Goal: Task Accomplishment & Management: Complete application form

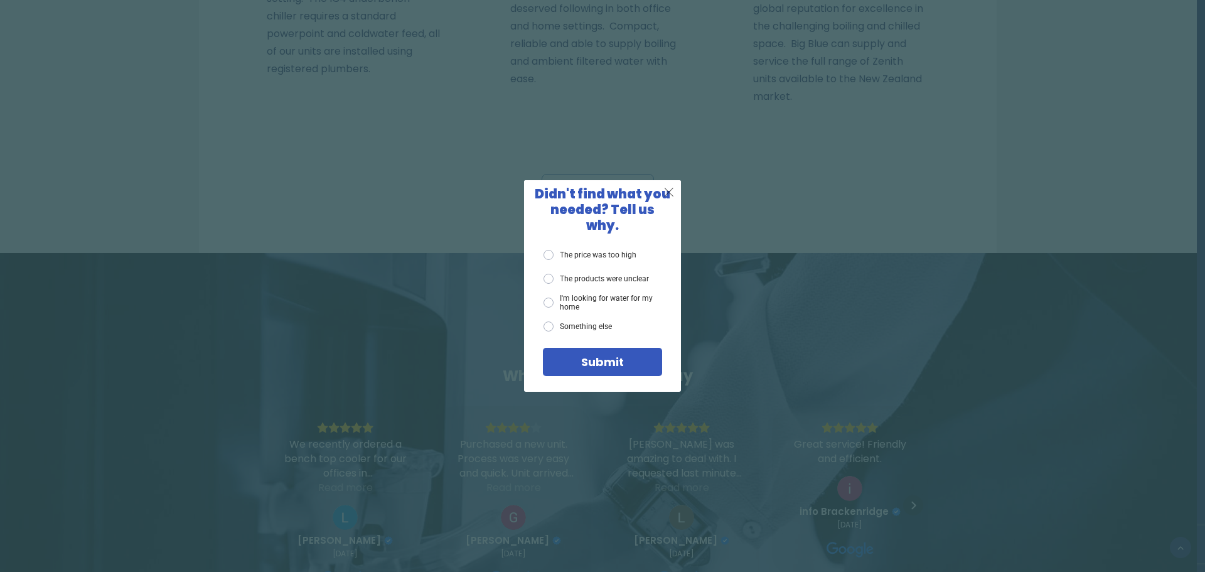
click at [666, 200] on span "X" at bounding box center [668, 192] width 11 height 16
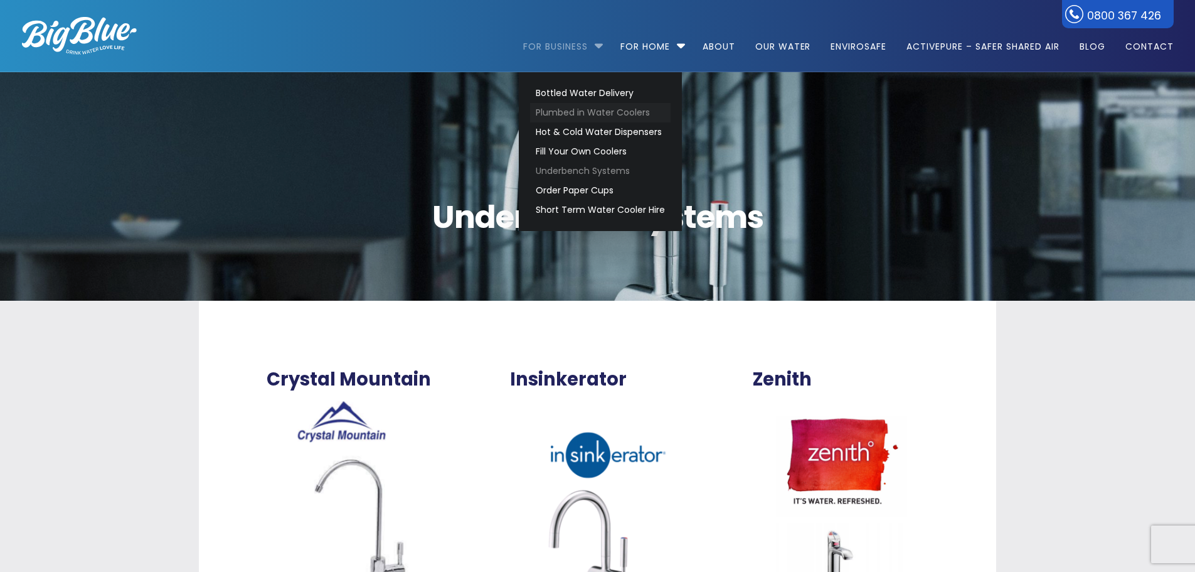
click at [582, 116] on link "Plumbed in Water Coolers" at bounding box center [600, 112] width 141 height 19
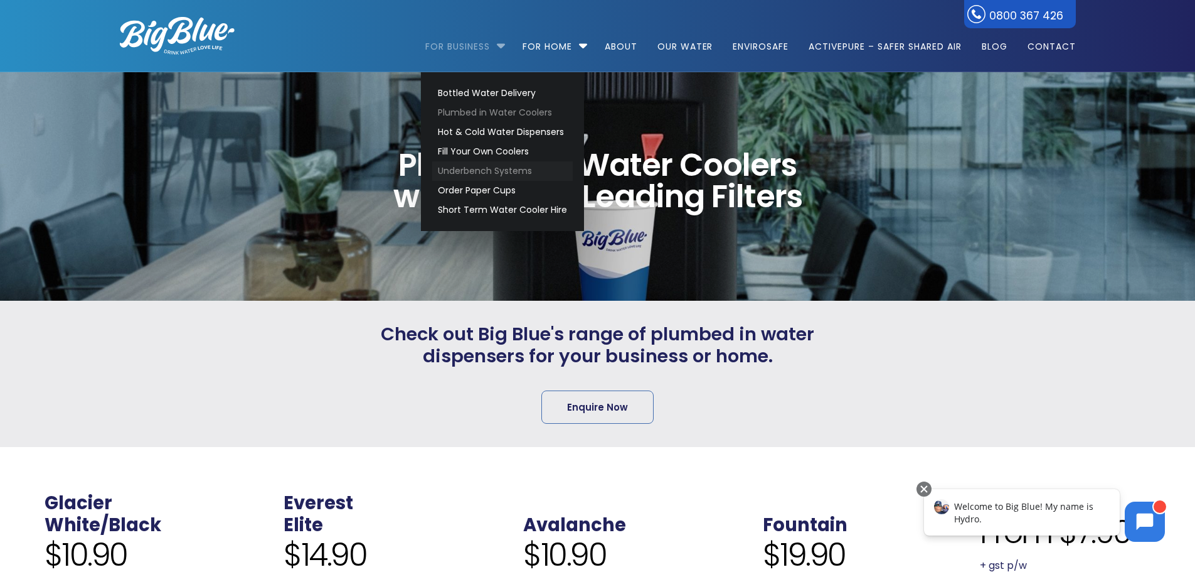
click at [477, 174] on link "Underbench Systems" at bounding box center [502, 170] width 141 height 19
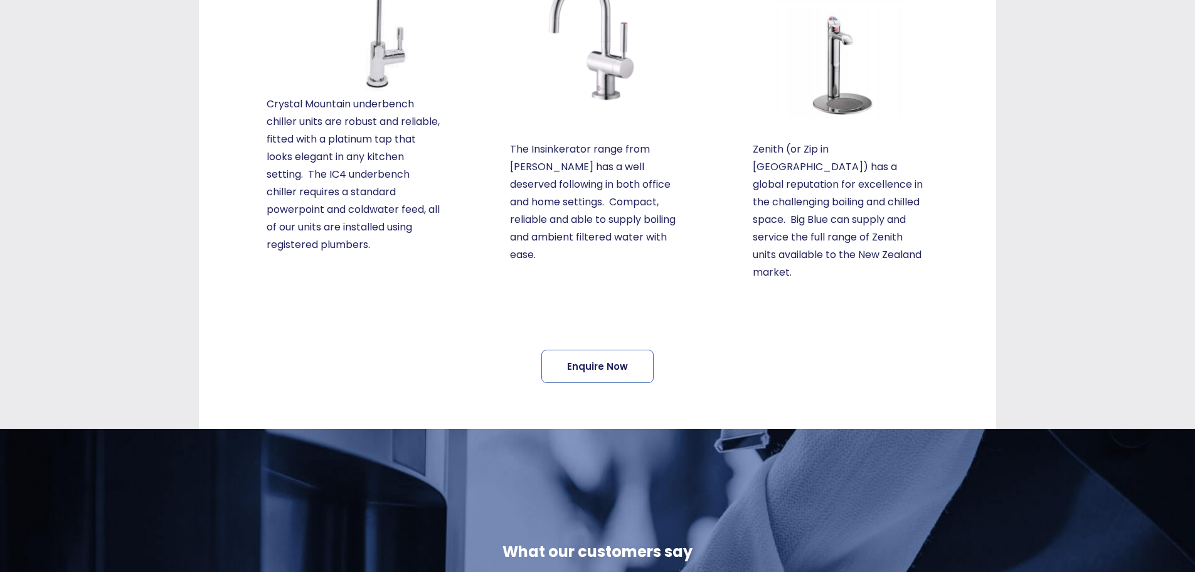
scroll to position [493, 0]
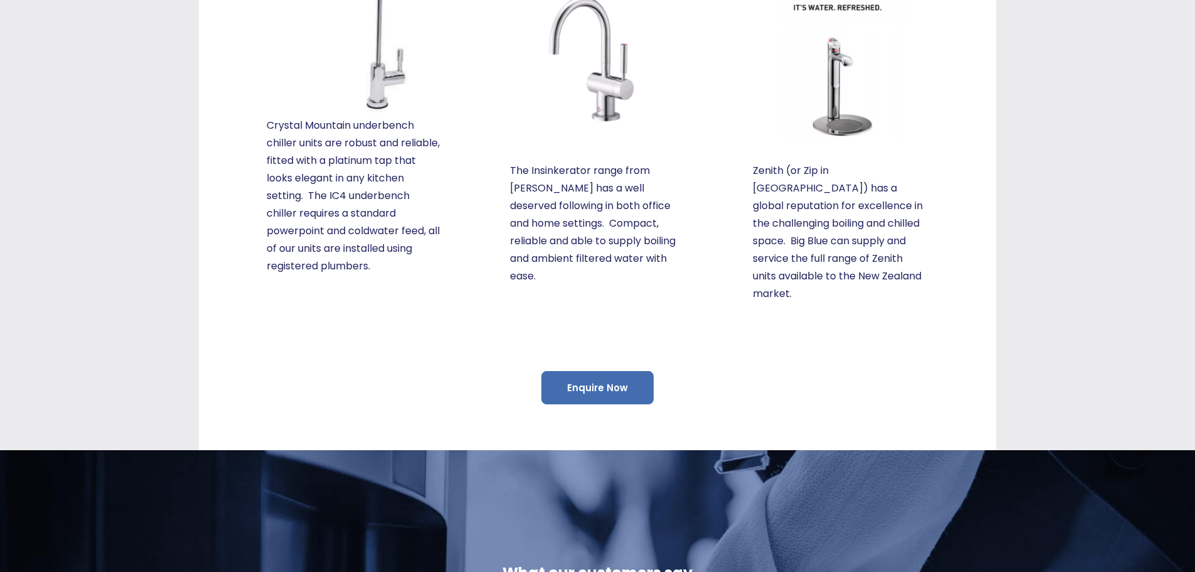
click at [614, 371] on link "Enquire Now" at bounding box center [597, 387] width 112 height 33
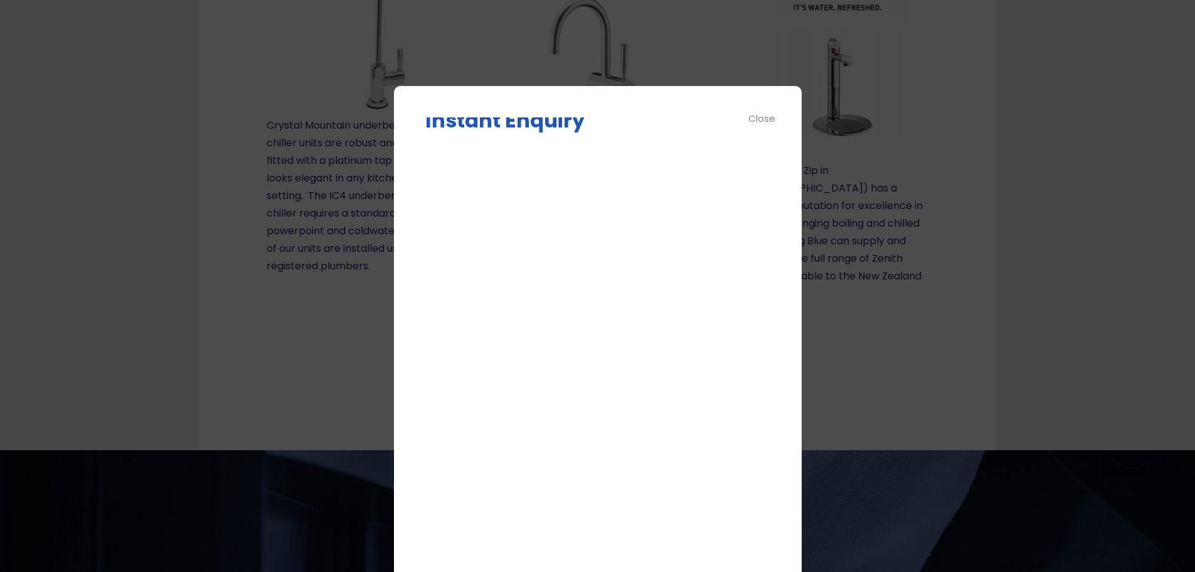
scroll to position [0, 0]
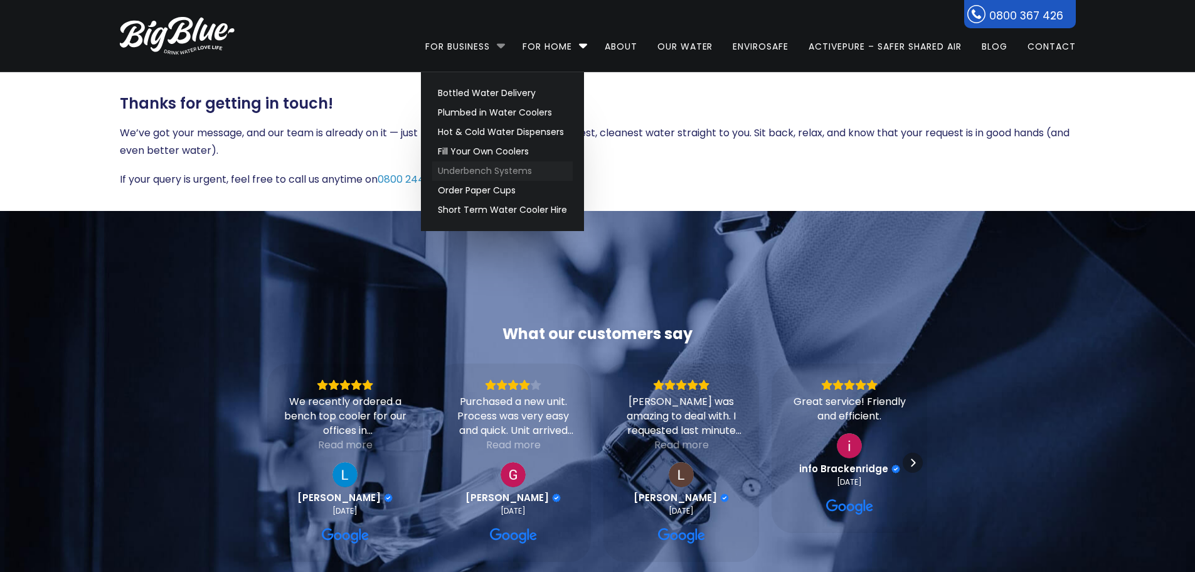
click at [486, 174] on link "Underbench Systems" at bounding box center [502, 170] width 141 height 19
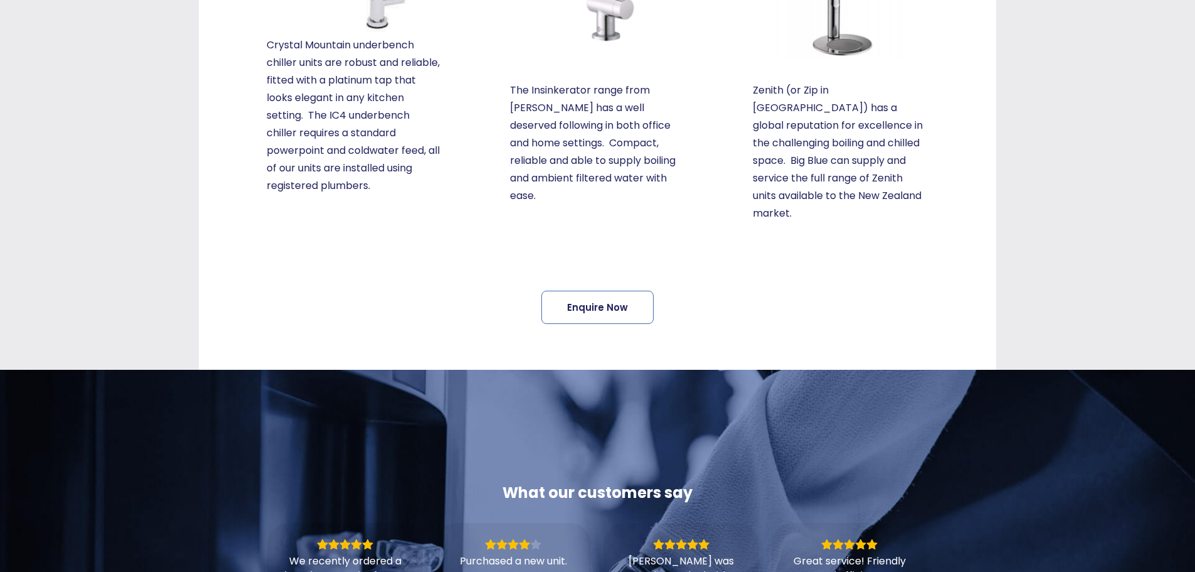
scroll to position [385, 0]
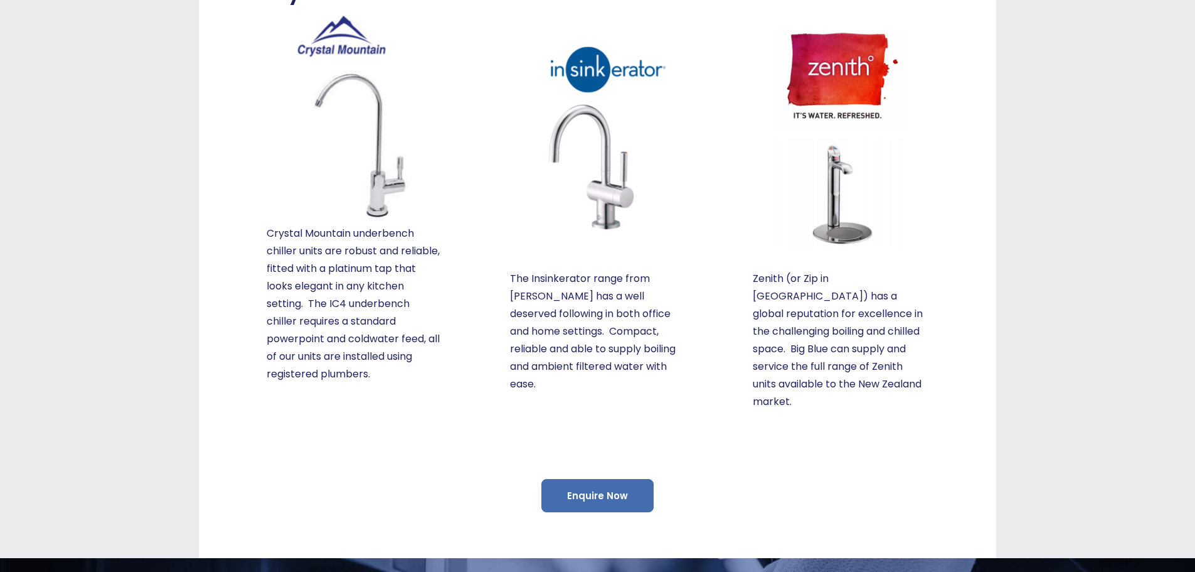
click at [601, 479] on link "Enquire Now" at bounding box center [597, 495] width 112 height 33
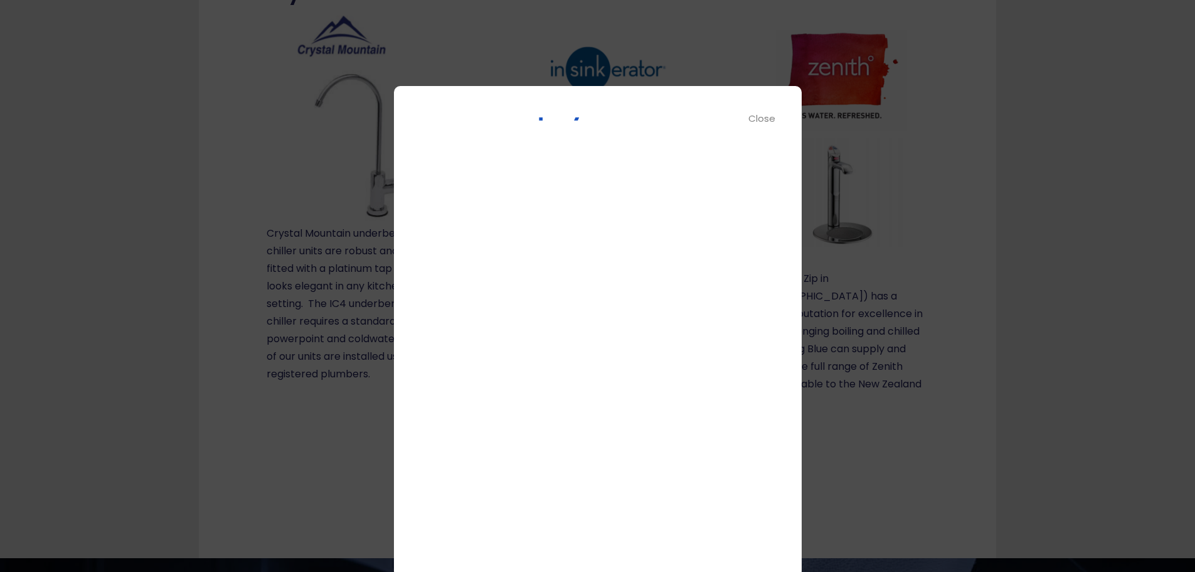
scroll to position [0, 0]
click at [766, 116] on div "Close" at bounding box center [762, 118] width 28 height 14
